Goal: Transaction & Acquisition: Purchase product/service

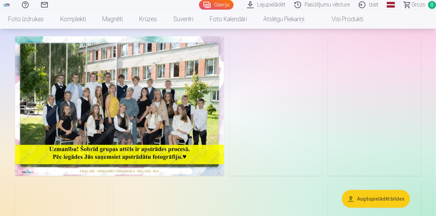
scroll to position [68, 0]
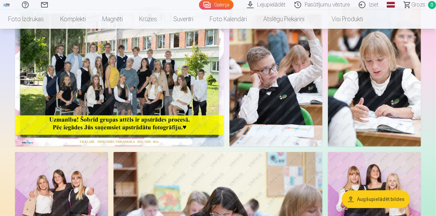
click at [111, 91] on img at bounding box center [119, 76] width 209 height 139
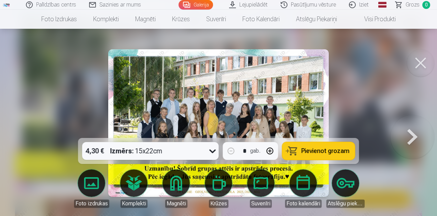
click at [420, 65] on button at bounding box center [420, 62] width 27 height 27
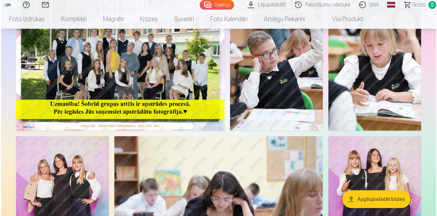
scroll to position [103, 0]
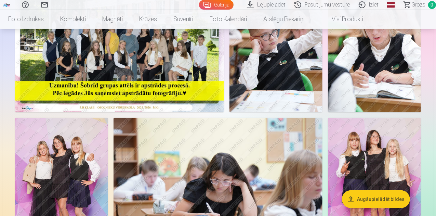
click at [169, 112] on img at bounding box center [119, 42] width 209 height 139
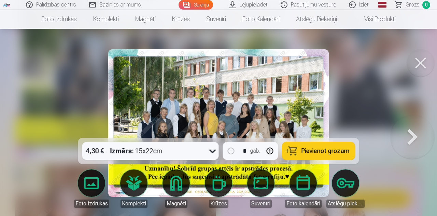
click at [255, 108] on img at bounding box center [218, 122] width 221 height 147
click at [242, 97] on img at bounding box center [218, 122] width 221 height 147
click at [236, 97] on img at bounding box center [218, 122] width 221 height 147
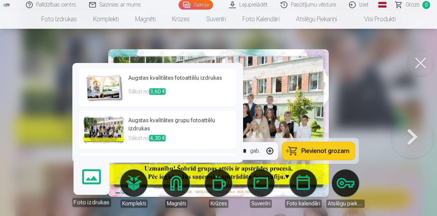
click at [90, 113] on body "Palīdzības centrs Sazinies ar mums Galerija Lejupielādēt Pasūtījumu vēsture Izi…" at bounding box center [218, 5] width 437 height 216
click at [98, 128] on div at bounding box center [103, 129] width 41 height 27
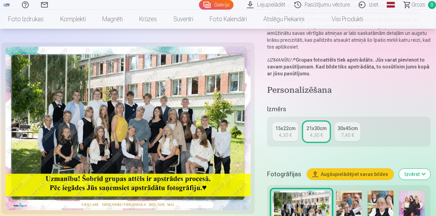
scroll to position [103, 0]
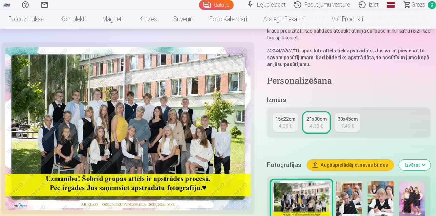
click at [165, 121] on img at bounding box center [127, 127] width 245 height 163
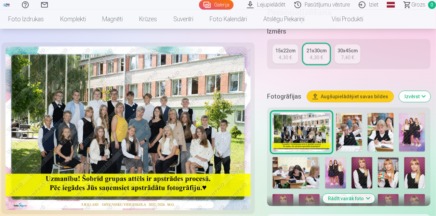
scroll to position [205, 0]
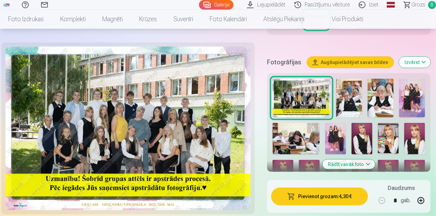
click at [157, 121] on img at bounding box center [127, 127] width 245 height 163
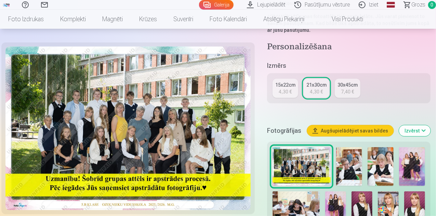
scroll to position [171, 0]
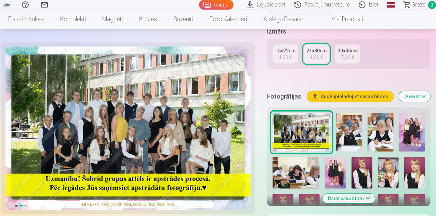
click at [344, 47] on div "30x45cm" at bounding box center [347, 50] width 20 height 7
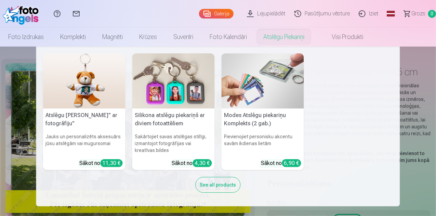
click at [29, 51] on nav "Atslēgu piekariņš Lācītis" ar fotogrāfiju" Jauks un personalizēts aksesuārs jūs…" at bounding box center [218, 126] width 436 height 160
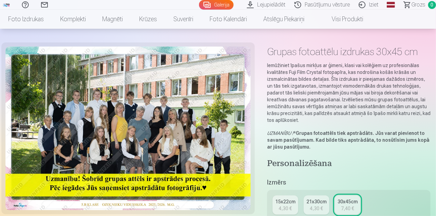
scroll to position [34, 0]
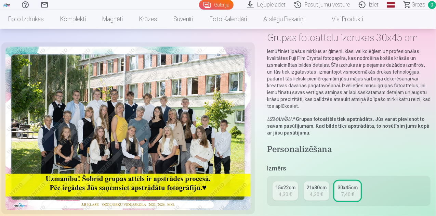
click at [315, 191] on div "4,30 €" at bounding box center [316, 194] width 13 height 7
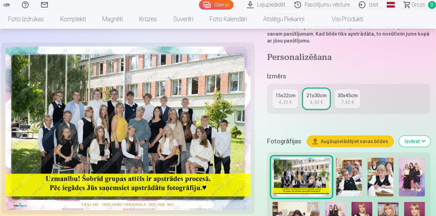
scroll to position [137, 0]
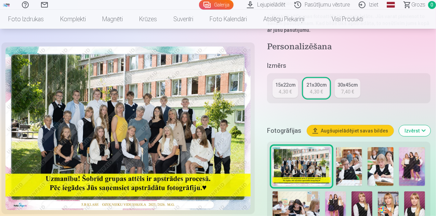
click at [324, 156] on img at bounding box center [301, 166] width 58 height 39
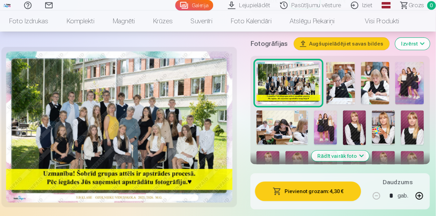
scroll to position [228, 0]
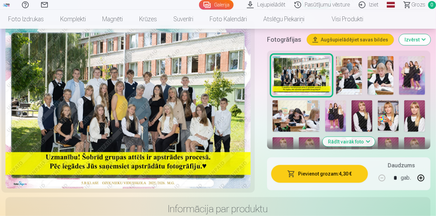
drag, startPoint x: 289, startPoint y: 0, endPoint x: 251, endPoint y: 198, distance: 201.2
click at [251, 202] on h3 "Informācija par produktu" at bounding box center [218, 208] width 414 height 12
